Goal: Navigation & Orientation: Find specific page/section

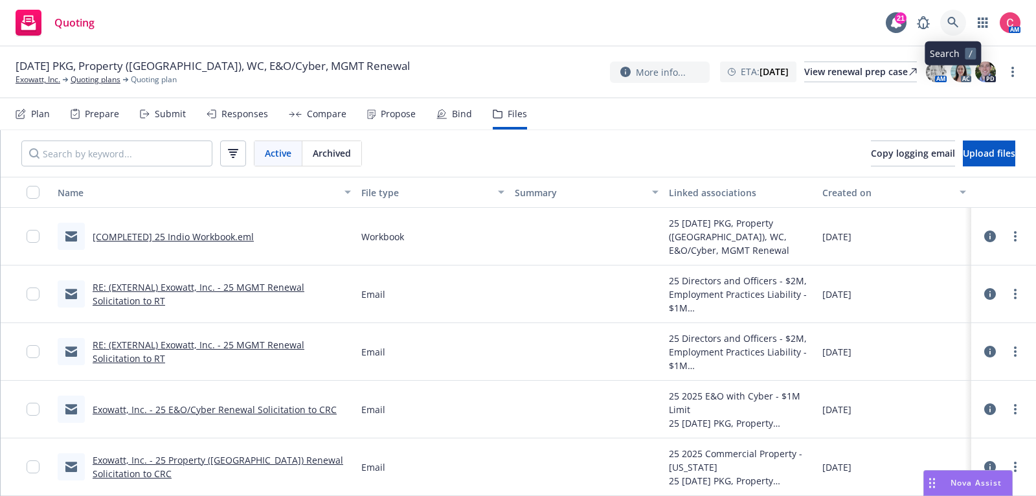
click at [952, 25] on icon at bounding box center [953, 23] width 12 height 12
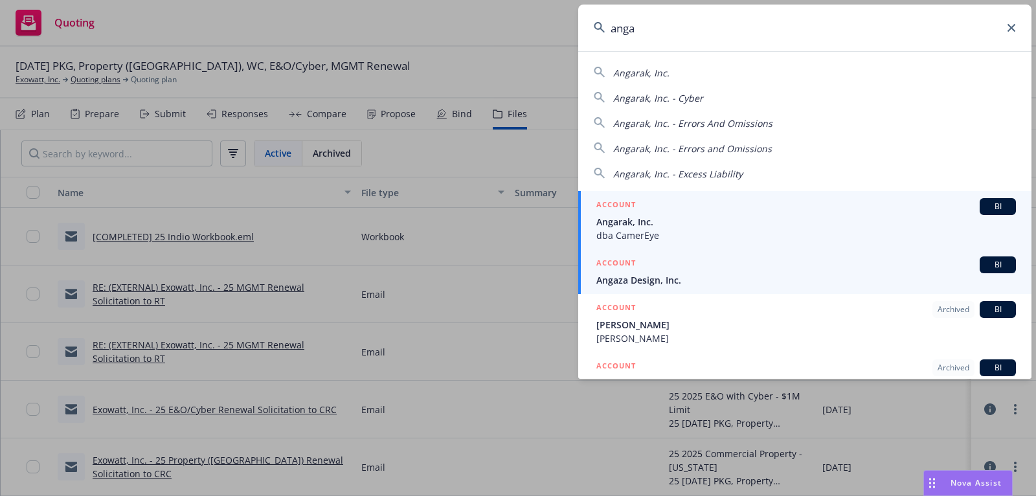
type input "anga"
click at [847, 273] on span "Angaza Design, Inc." at bounding box center [805, 280] width 419 height 14
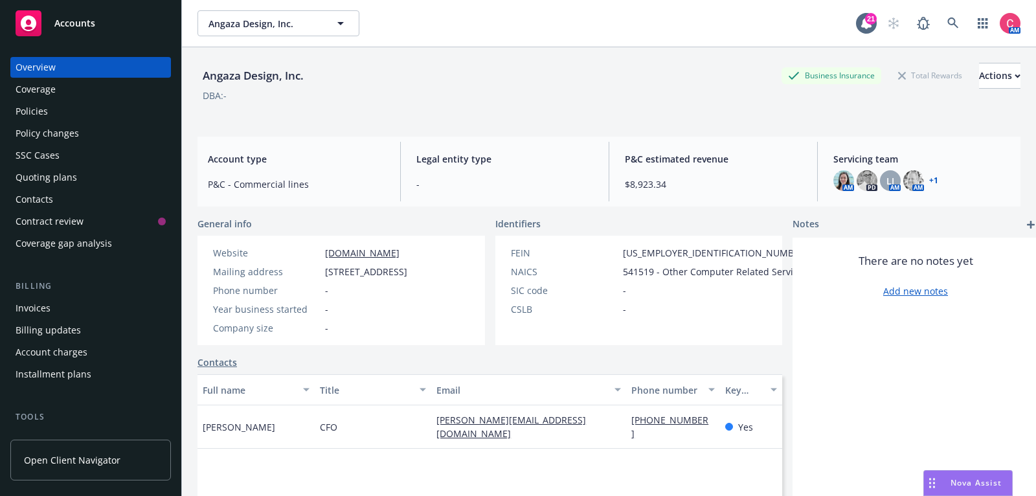
click at [80, 180] on div "Quoting plans" at bounding box center [91, 177] width 150 height 21
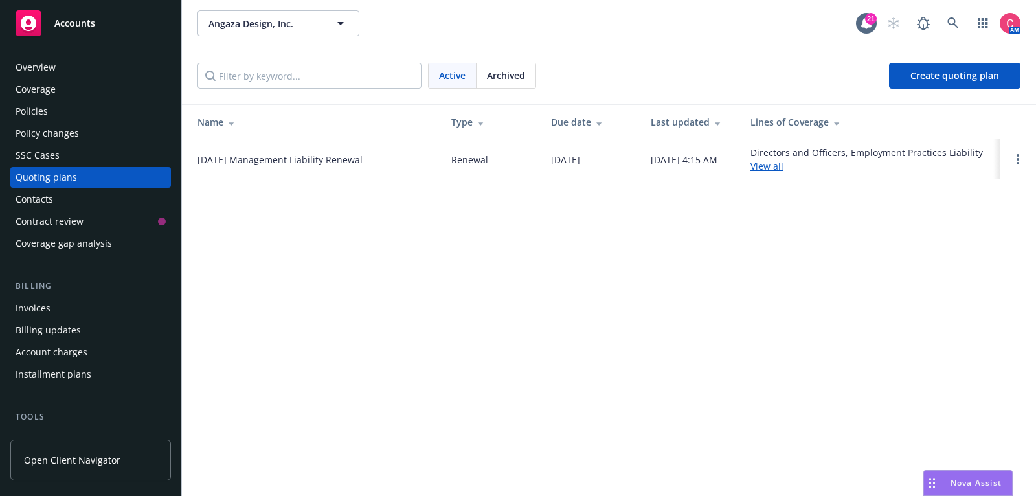
click at [65, 113] on div "Policies" at bounding box center [91, 111] width 150 height 21
